Goal: Transaction & Acquisition: Download file/media

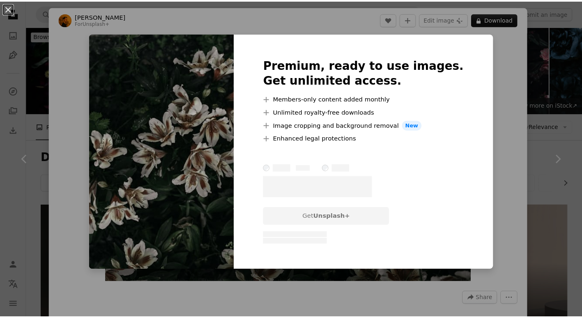
scroll to position [329, 0]
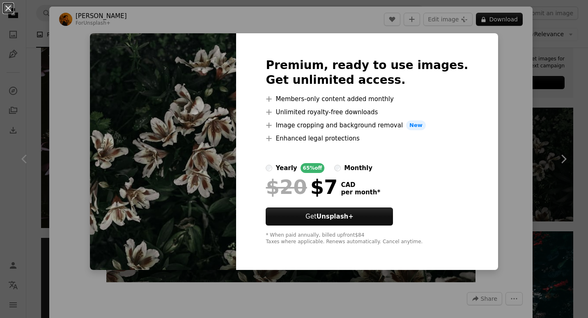
click at [16, 161] on div "An X shape Premium, ready to use images. Get unlimited access. A plus sign Memb…" at bounding box center [294, 159] width 588 height 318
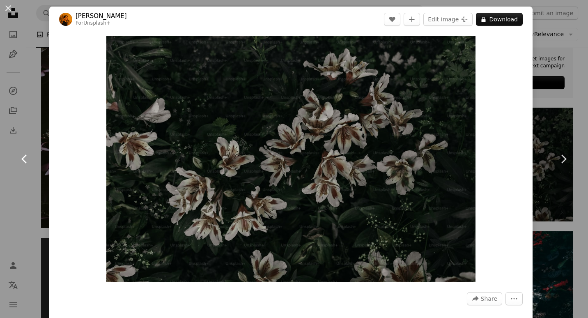
click at [16, 161] on link "Chevron left" at bounding box center [24, 158] width 49 height 79
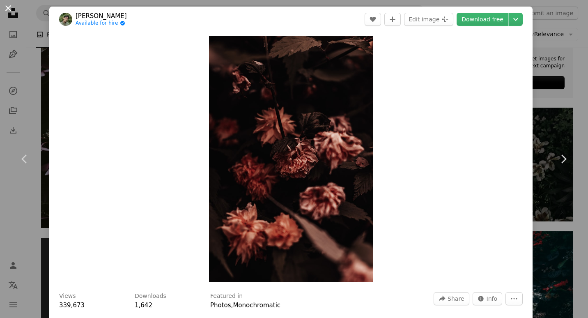
click at [10, 8] on button "An X shape" at bounding box center [8, 8] width 10 height 10
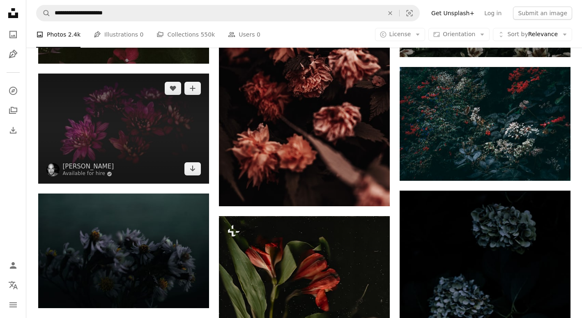
scroll to position [575, 0]
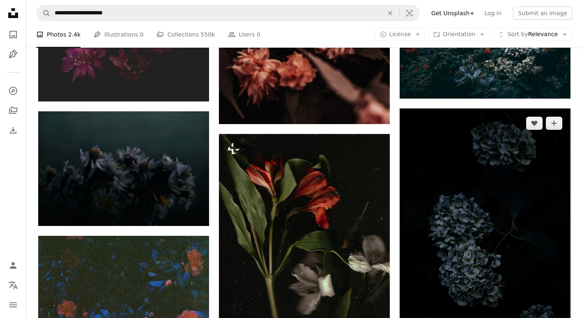
click at [553, 272] on img at bounding box center [485, 236] width 171 height 256
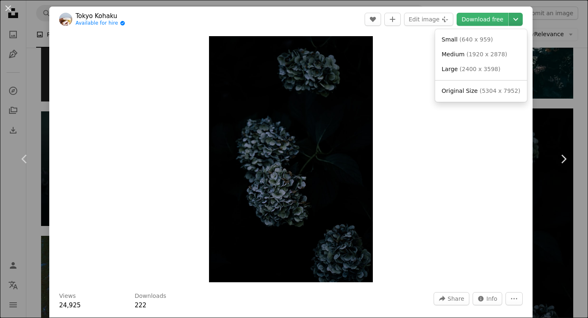
click at [509, 20] on icon "Chevron down" at bounding box center [515, 19] width 13 height 10
click at [466, 95] on link "Original Size ( 5304 x 7952 )" at bounding box center [481, 91] width 85 height 15
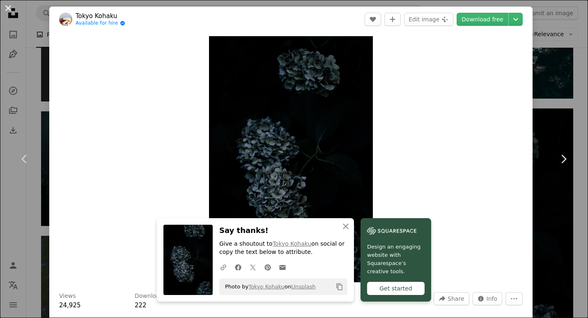
click at [7, 7] on button "An X shape" at bounding box center [8, 8] width 10 height 10
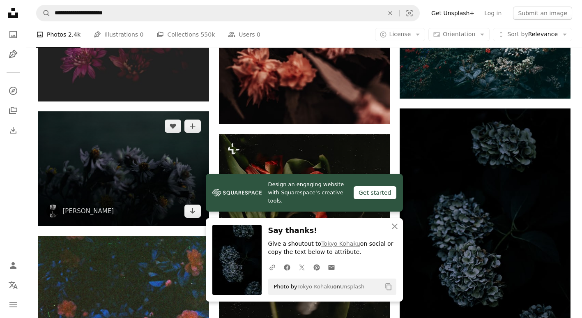
click at [147, 186] on img at bounding box center [123, 168] width 171 height 115
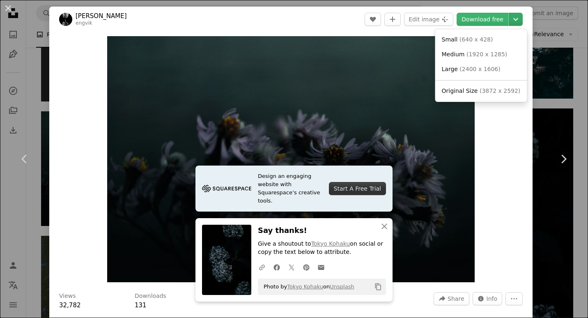
click at [509, 20] on icon "Chevron down" at bounding box center [515, 19] width 13 height 10
click at [482, 93] on span "( 3872 x 2592 )" at bounding box center [500, 90] width 41 height 7
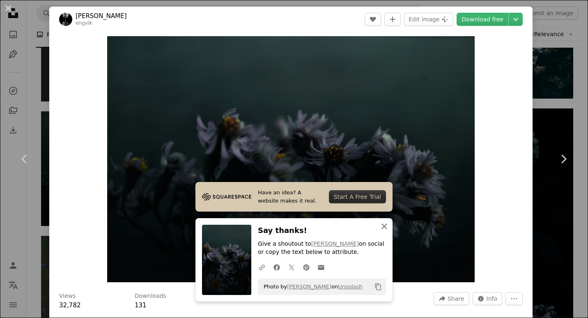
click at [379, 228] on icon "An X shape" at bounding box center [384, 226] width 10 height 10
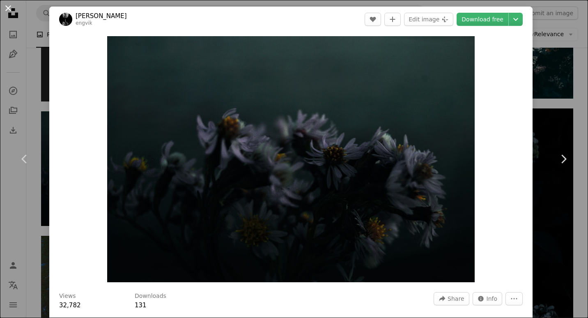
click at [9, 10] on button "An X shape" at bounding box center [8, 8] width 10 height 10
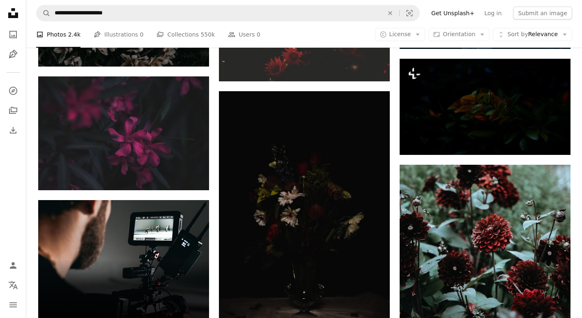
scroll to position [1519, 0]
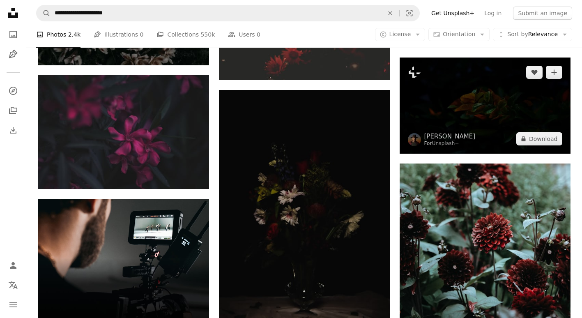
click at [462, 109] on img at bounding box center [485, 105] width 171 height 96
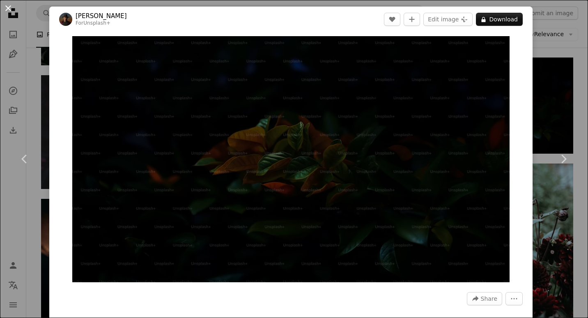
click at [10, 9] on button "An X shape" at bounding box center [8, 8] width 10 height 10
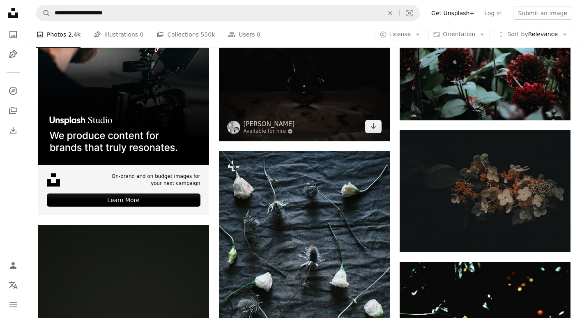
scroll to position [1725, 0]
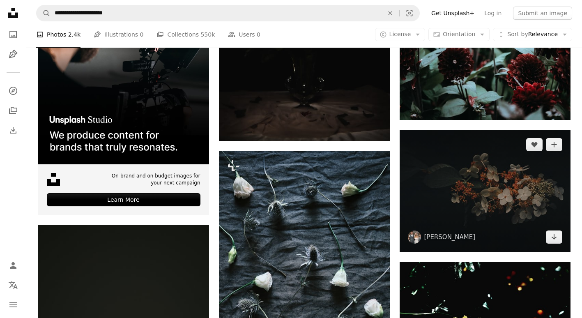
click at [514, 229] on img at bounding box center [485, 191] width 171 height 122
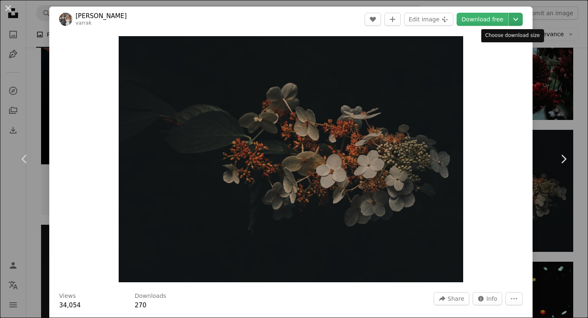
click at [509, 21] on icon "Chevron down" at bounding box center [515, 19] width 13 height 10
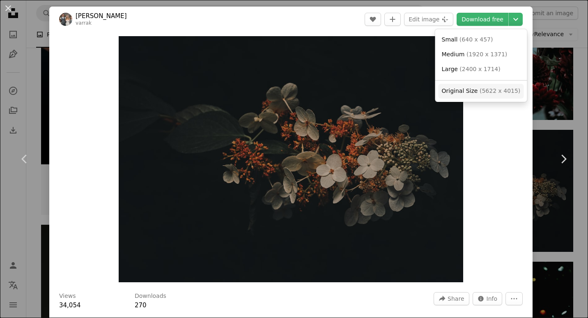
click at [467, 94] on span "Original Size" at bounding box center [460, 90] width 36 height 7
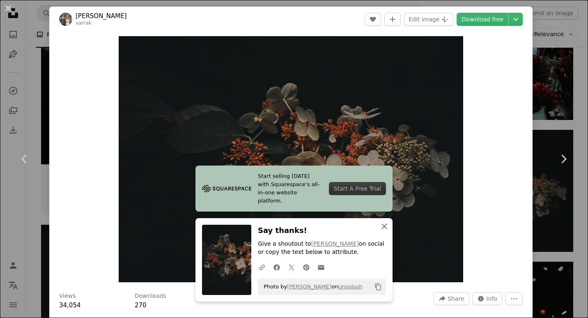
click at [381, 225] on icon "button" at bounding box center [384, 226] width 6 height 6
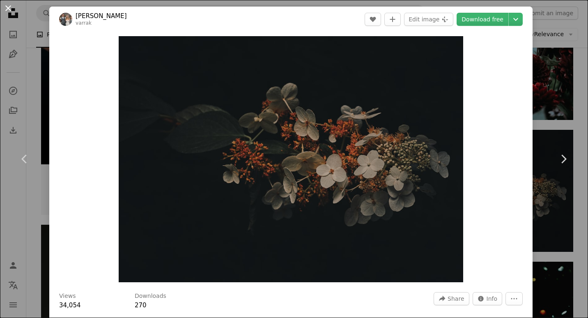
click at [12, 9] on button "An X shape" at bounding box center [8, 8] width 10 height 10
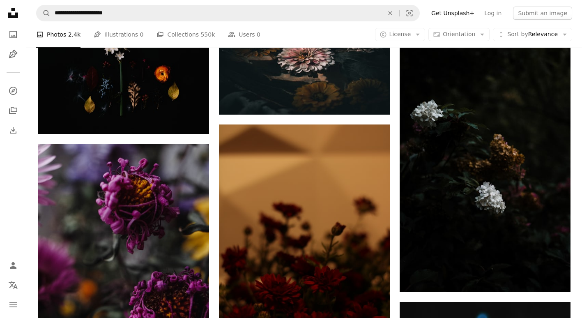
scroll to position [2587, 0]
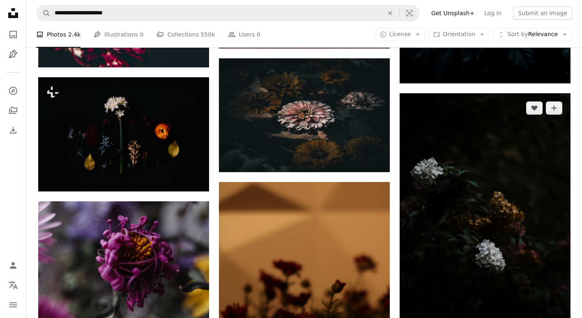
click at [534, 179] on img at bounding box center [485, 221] width 171 height 256
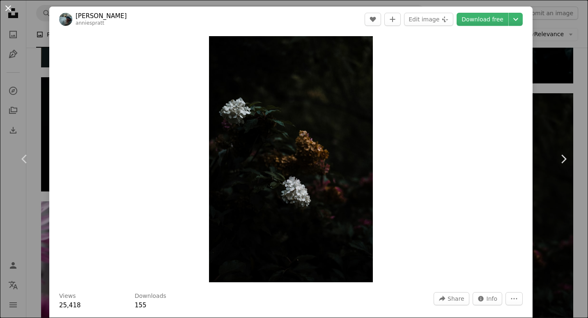
click at [11, 9] on button "An X shape" at bounding box center [8, 8] width 10 height 10
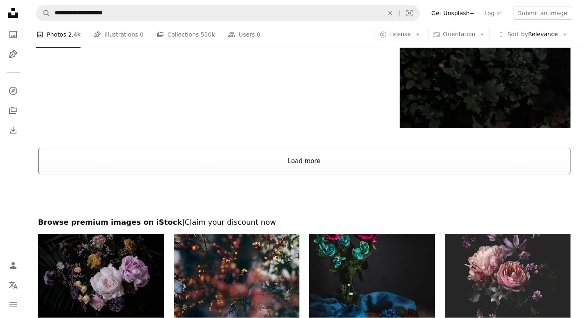
scroll to position [4517, 0]
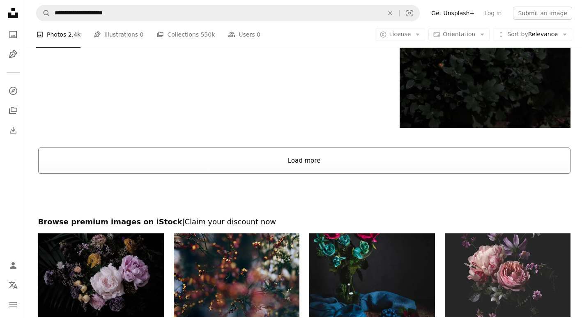
click at [248, 158] on button "Load more" at bounding box center [304, 160] width 532 height 26
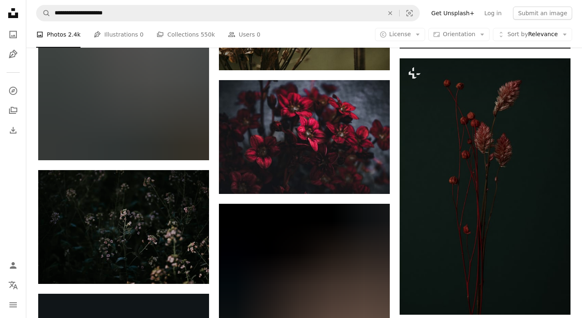
scroll to position [7597, 0]
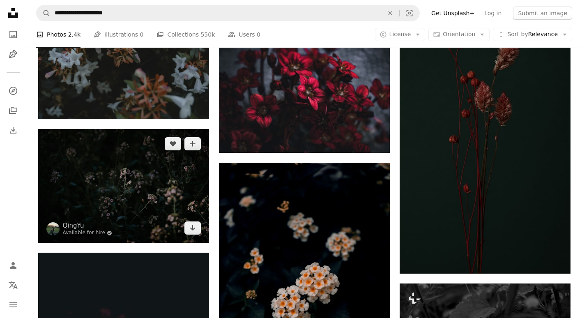
click at [161, 227] on img at bounding box center [123, 186] width 171 height 114
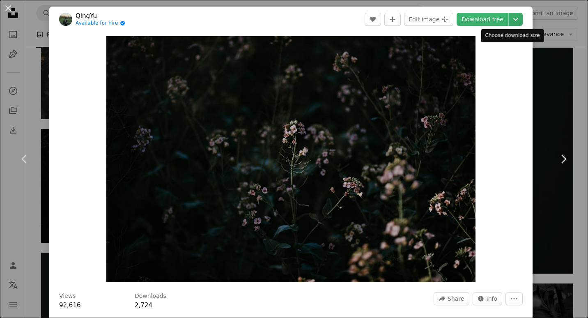
click at [509, 14] on button "Chevron down" at bounding box center [516, 19] width 14 height 13
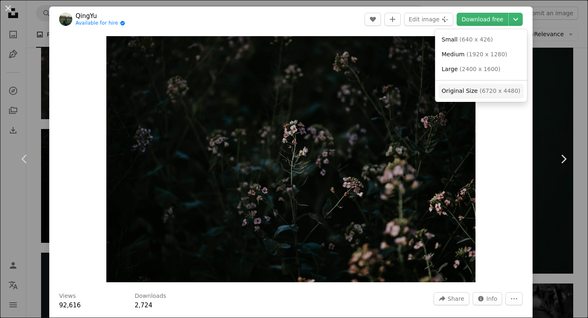
click at [473, 92] on span "Original Size" at bounding box center [460, 90] width 36 height 7
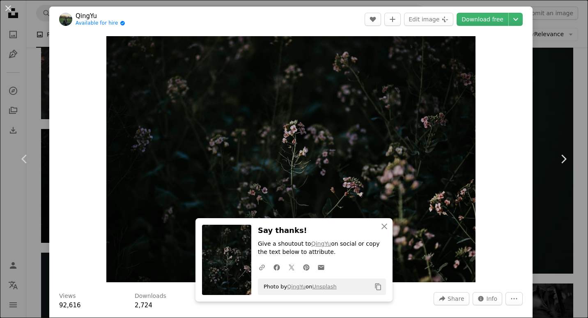
click at [9, 11] on button "An X shape" at bounding box center [8, 8] width 10 height 10
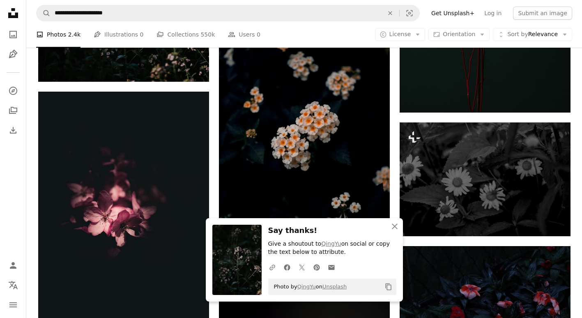
scroll to position [7761, 0]
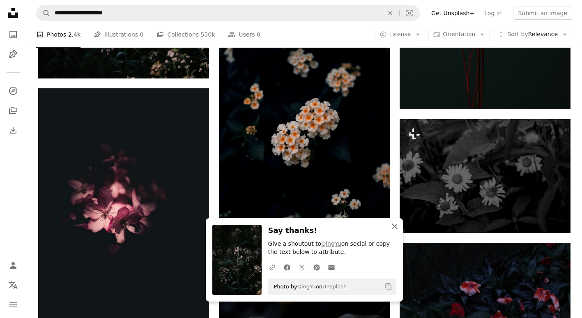
click at [397, 228] on icon "button" at bounding box center [395, 226] width 6 height 6
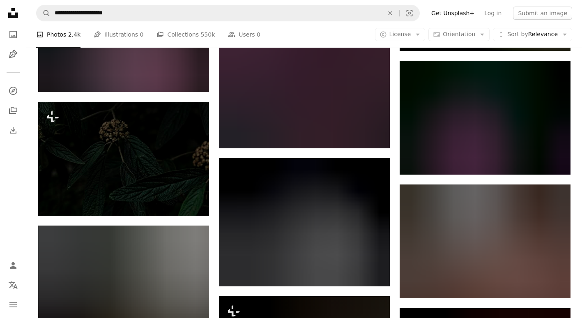
scroll to position [8788, 0]
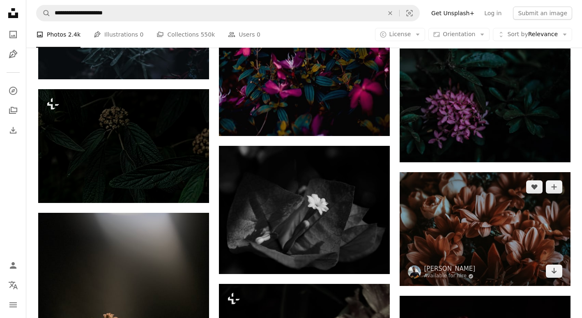
click at [475, 273] on img at bounding box center [485, 229] width 171 height 114
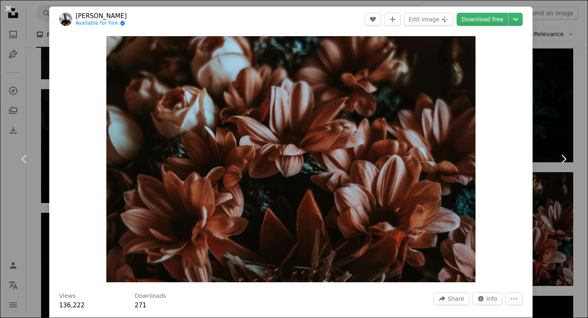
click at [10, 11] on button "An X shape" at bounding box center [8, 8] width 10 height 10
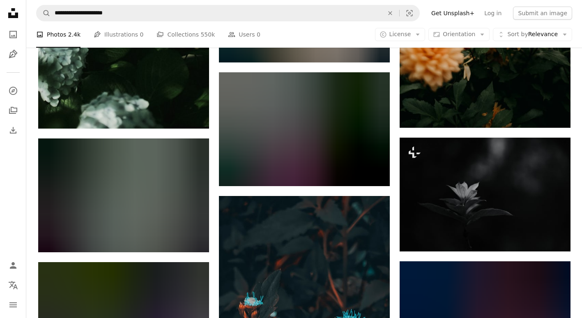
scroll to position [15071, 0]
